Goal: Information Seeking & Learning: Learn about a topic

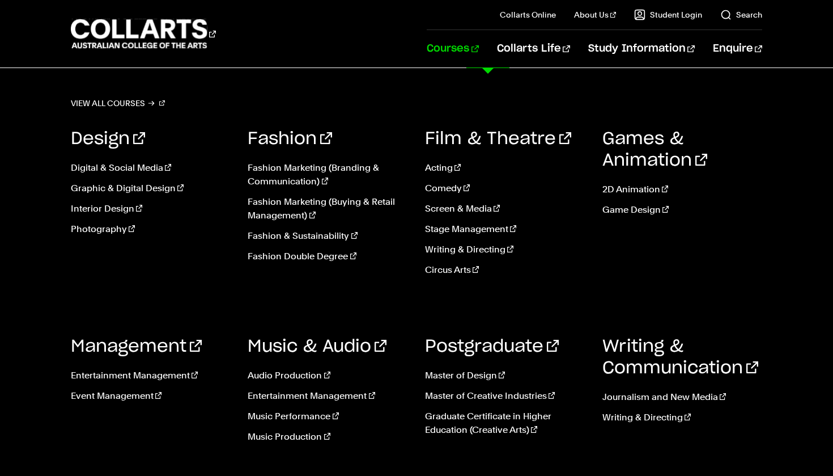
click at [478, 52] on link "Courses" at bounding box center [453, 48] width 52 height 37
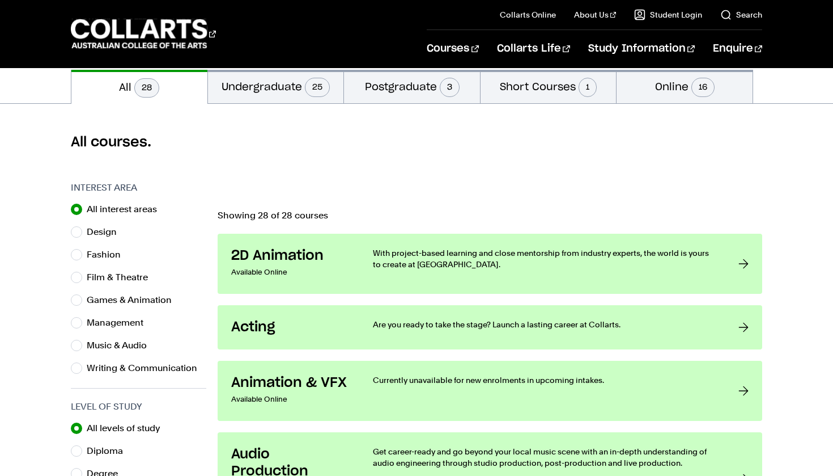
scroll to position [253, 0]
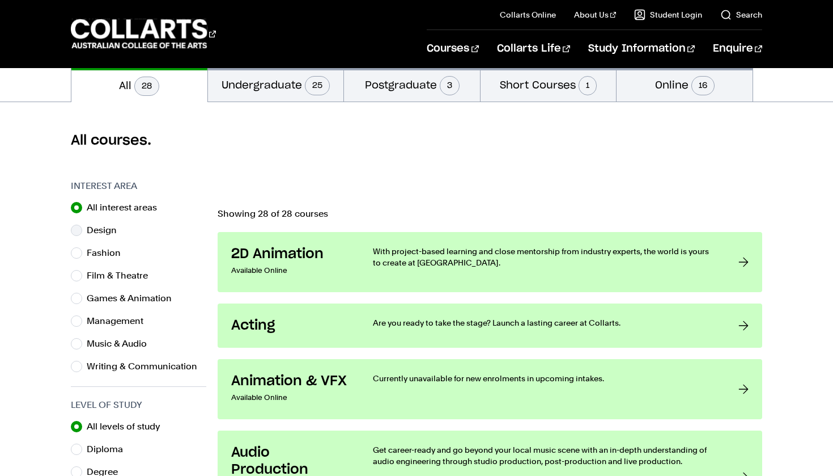
click at [77, 226] on input "Design" at bounding box center [76, 230] width 11 height 11
radio input "true"
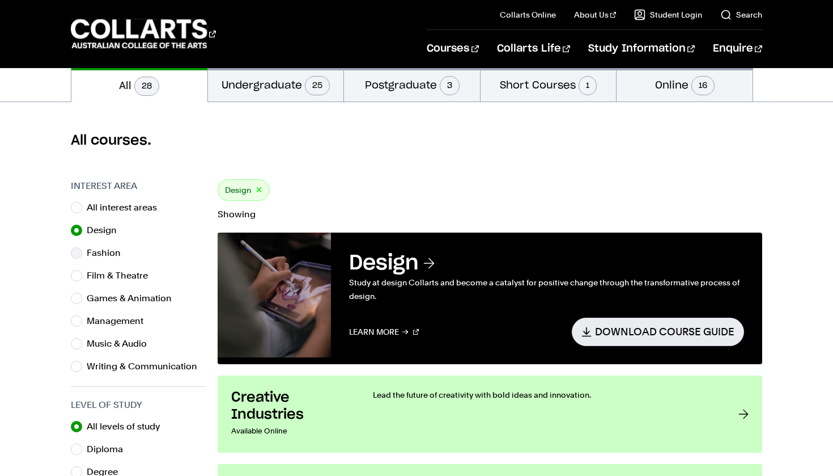
click at [78, 253] on input "Fashion" at bounding box center [76, 252] width 11 height 11
radio input "true"
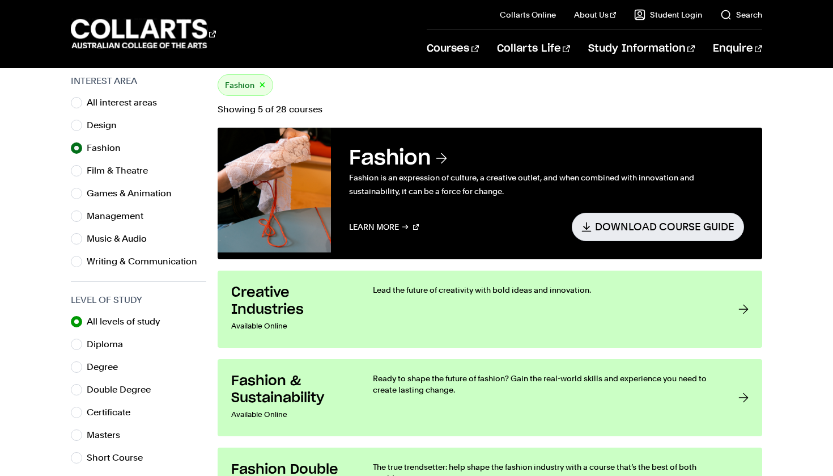
scroll to position [376, 0]
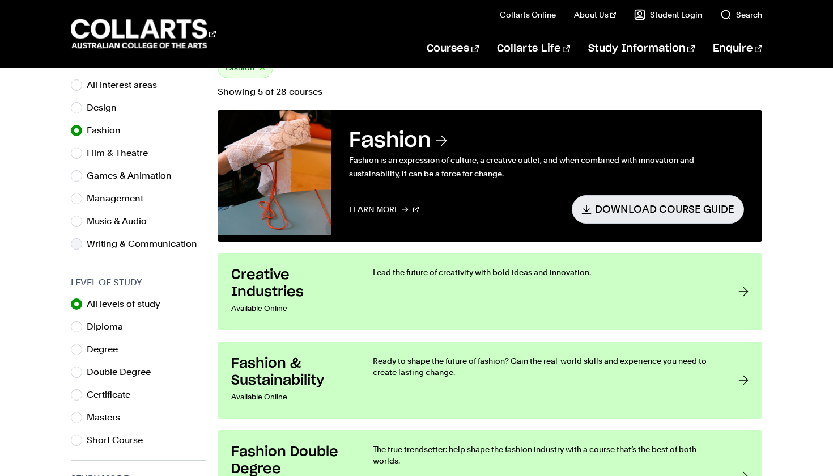
click at [77, 244] on input "Writing & Communication" at bounding box center [76, 243] width 11 height 11
radio input "true"
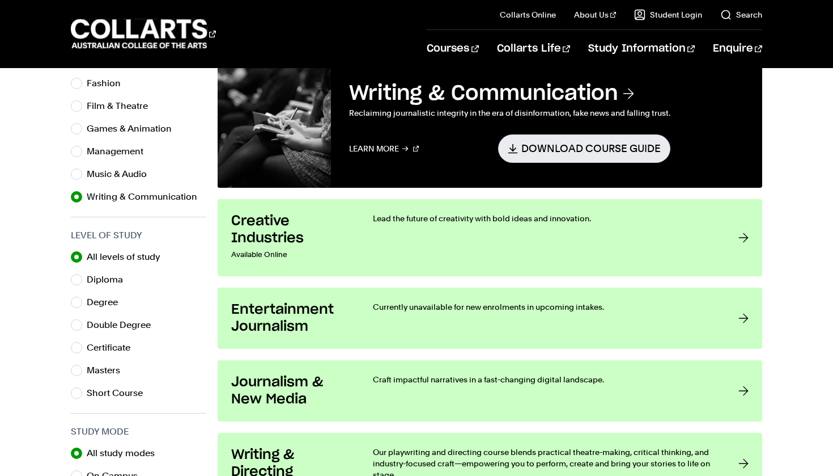
scroll to position [383, 0]
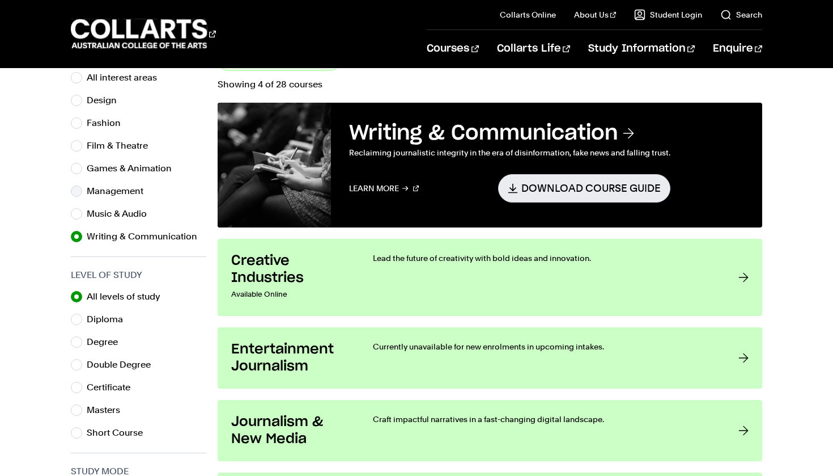
click at [84, 193] on div "Management" at bounding box center [138, 191] width 135 height 16
click at [79, 190] on input "Management" at bounding box center [76, 190] width 11 height 11
radio input "true"
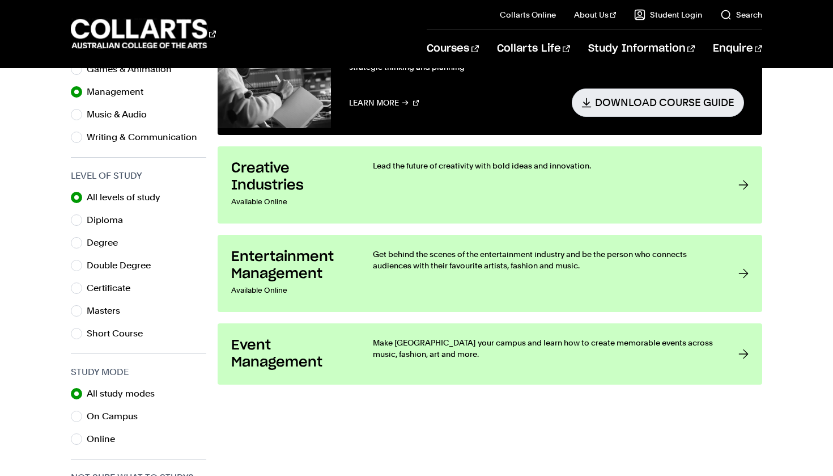
scroll to position [484, 0]
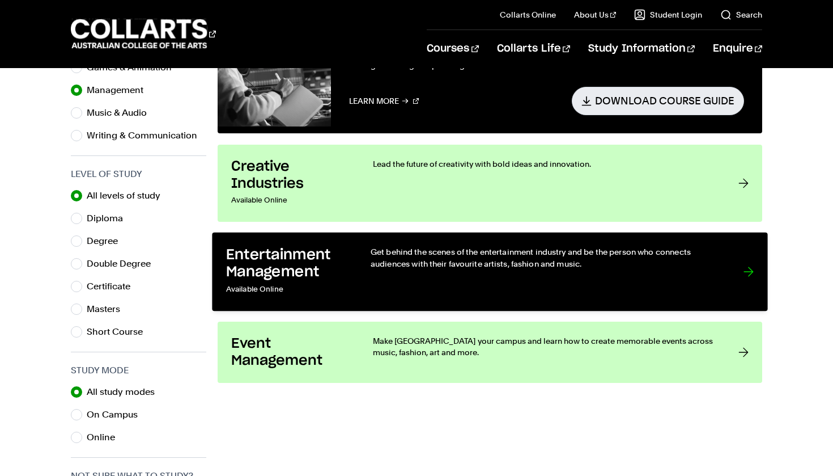
click at [536, 261] on p "Get behind the scenes of the entertainment industry and be the person who conne…" at bounding box center [546, 257] width 350 height 23
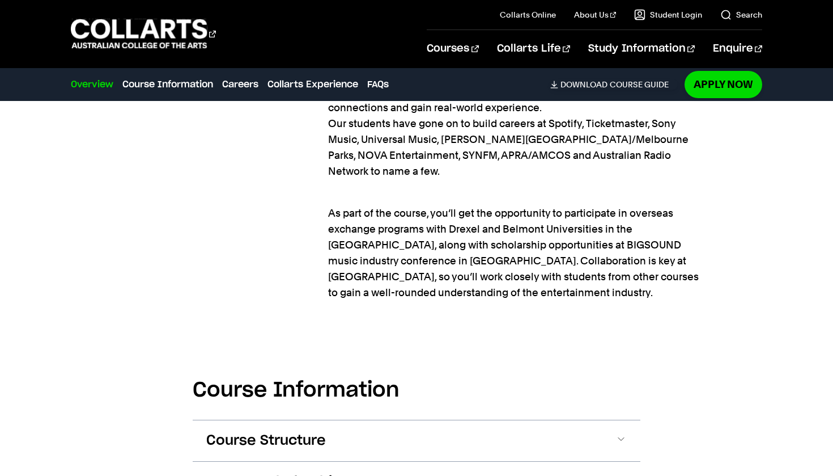
scroll to position [1346, 0]
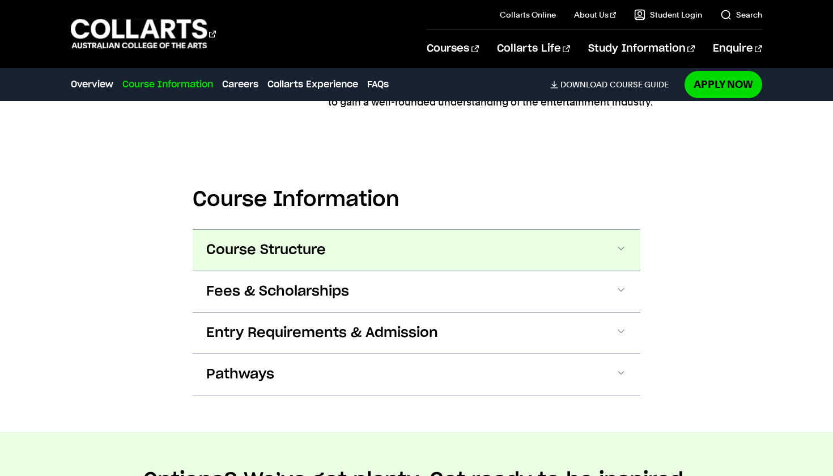
click at [621, 255] on span at bounding box center [621, 250] width 11 height 15
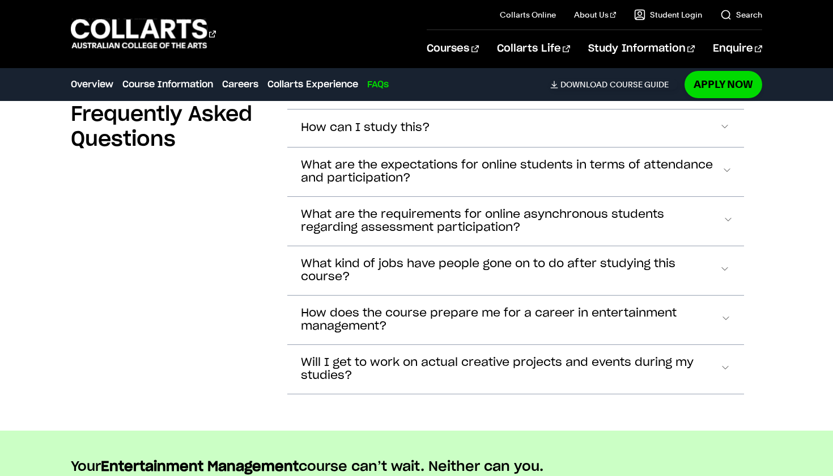
scroll to position [4990, 0]
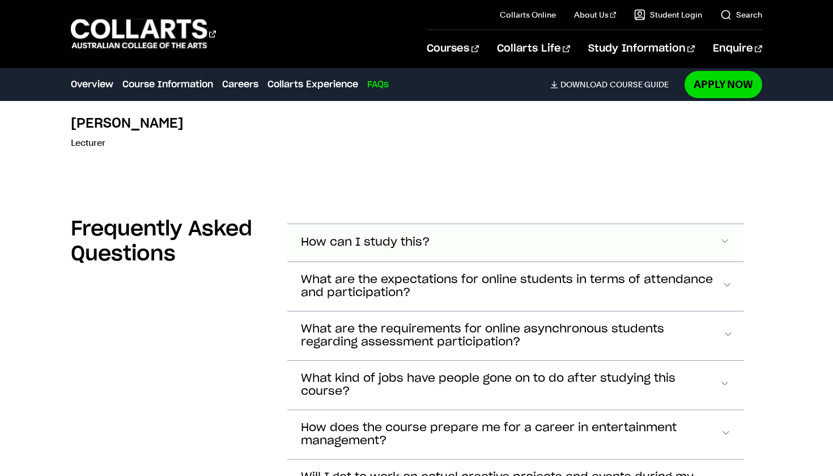
click at [420, 251] on button "How can I study this?" at bounding box center [515, 242] width 457 height 37
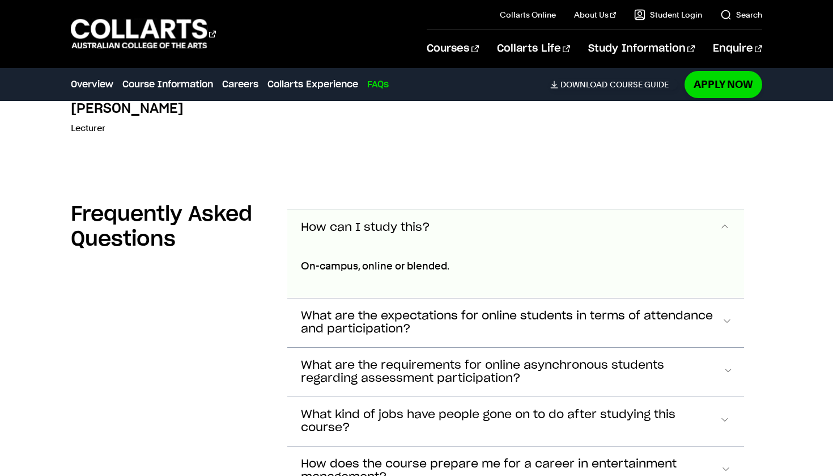
scroll to position [5111, 0]
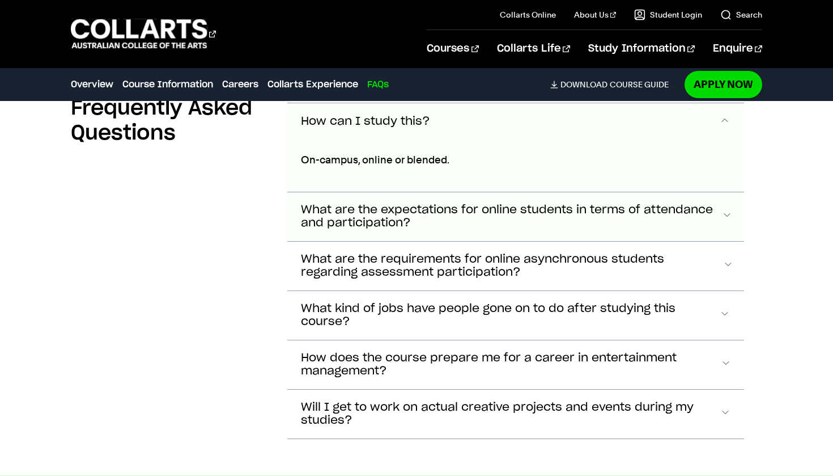
click at [423, 224] on span "What are the expectations for online students in terms of attendance and partic…" at bounding box center [511, 217] width 421 height 26
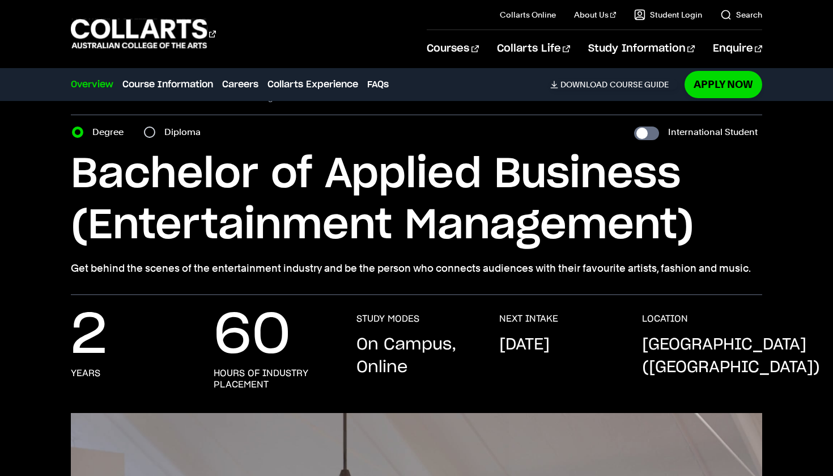
scroll to position [16, 0]
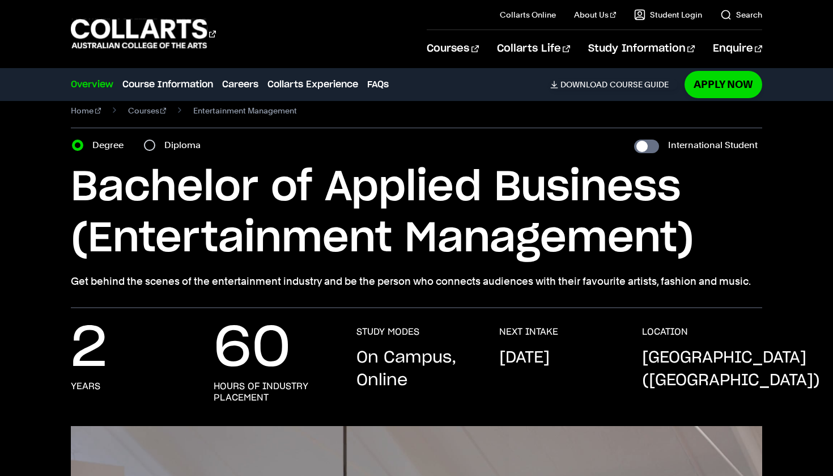
click at [154, 146] on input "Diploma" at bounding box center [149, 144] width 11 height 11
radio input "true"
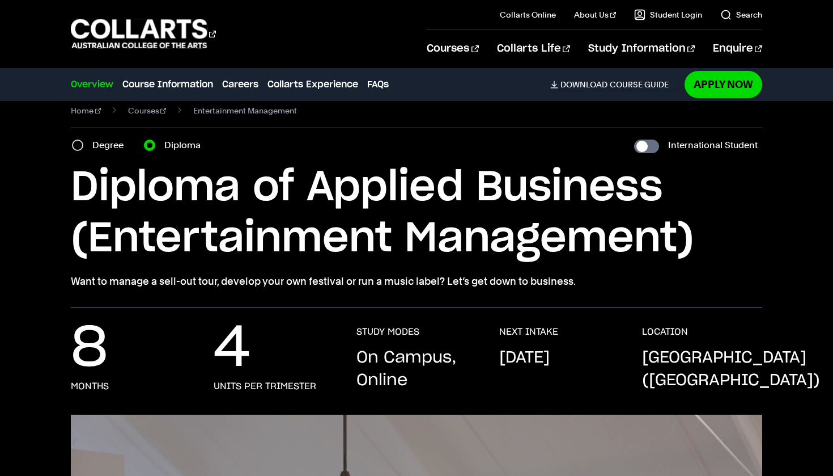
click at [86, 147] on div "Degree" at bounding box center [101, 145] width 58 height 16
click at [79, 145] on input "Degree" at bounding box center [77, 144] width 11 height 11
radio input "true"
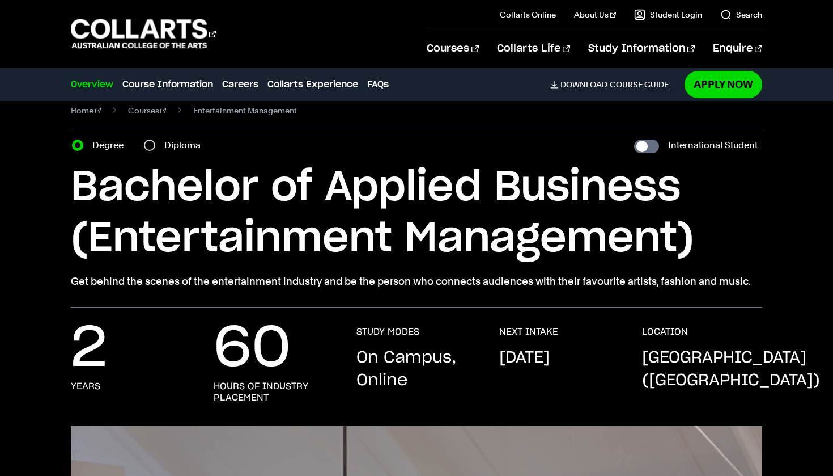
click at [158, 153] on section "Home Courses Entertainment Management Course variant Degree Diploma Internation…" at bounding box center [417, 195] width 692 height 223
click at [156, 149] on div "Diploma" at bounding box center [175, 145] width 63 height 16
click at [151, 146] on input "Diploma" at bounding box center [149, 144] width 11 height 11
radio input "true"
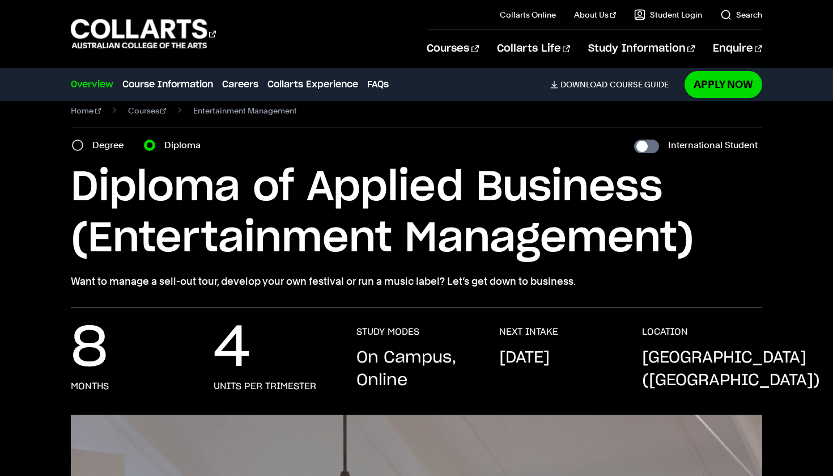
click at [76, 142] on input "Degree" at bounding box center [77, 144] width 11 height 11
radio input "true"
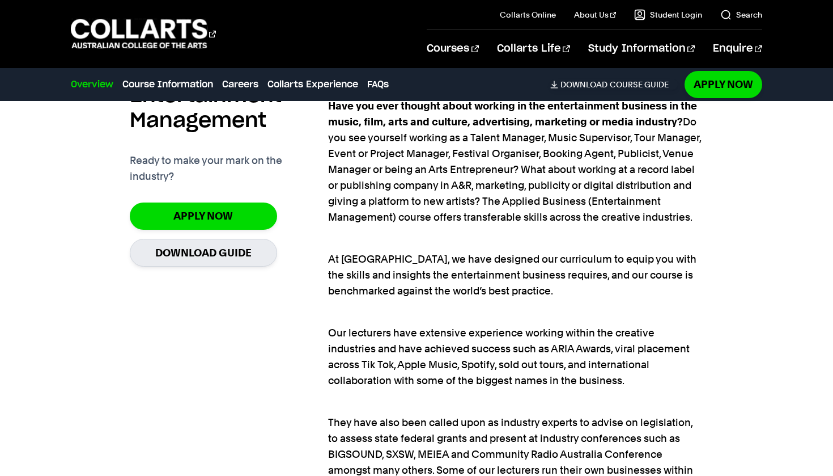
scroll to position [818, 0]
